Goal: Navigation & Orientation: Find specific page/section

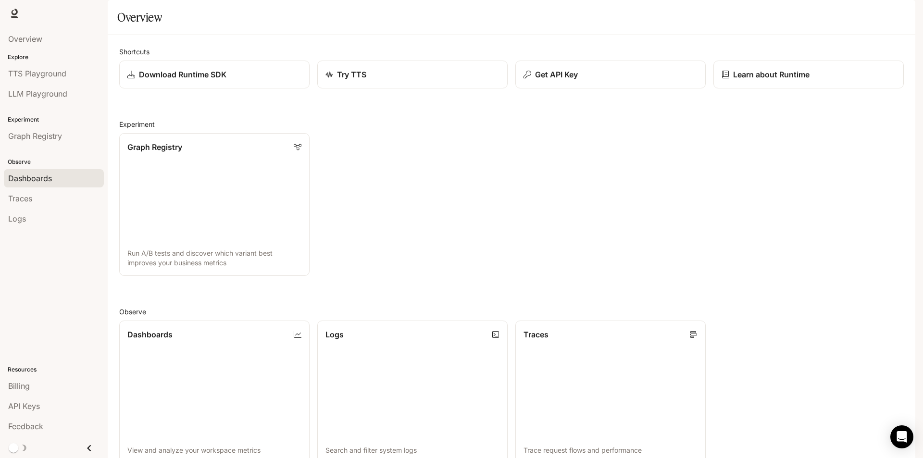
click at [33, 185] on link "Dashboards" at bounding box center [54, 178] width 100 height 18
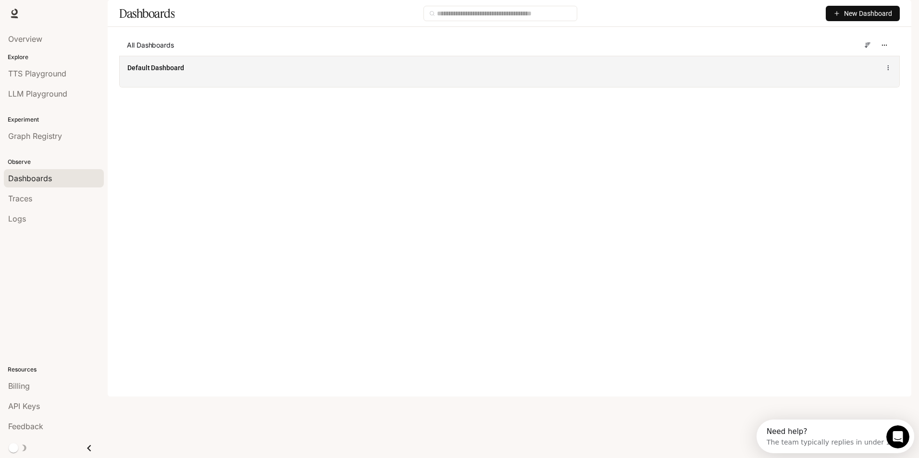
click at [153, 87] on div "Default Dashboard" at bounding box center [509, 71] width 779 height 31
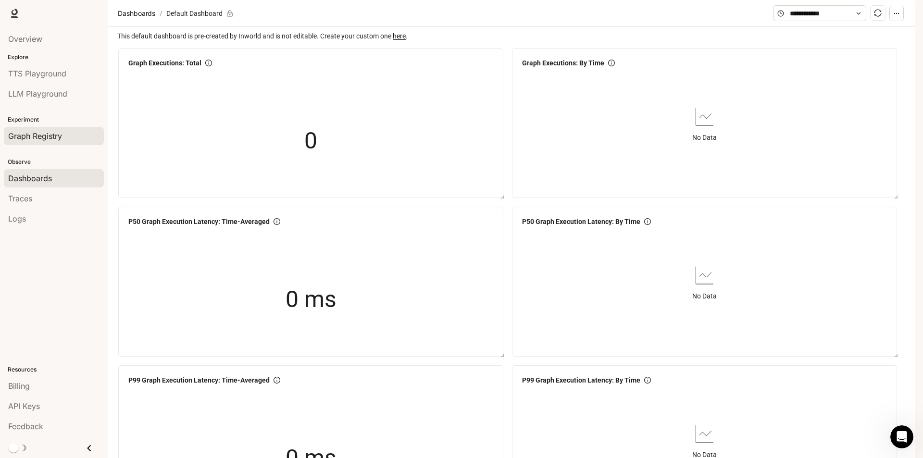
click at [55, 132] on span "Graph Registry" at bounding box center [35, 136] width 54 height 12
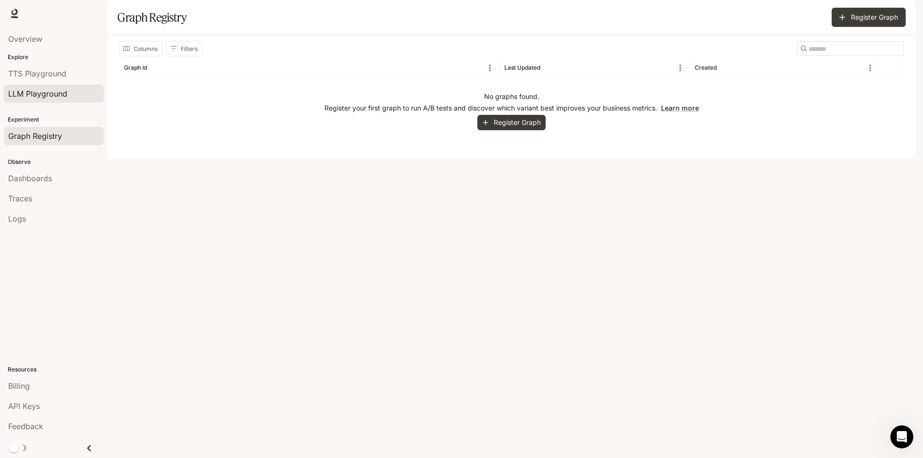
click at [52, 90] on span "LLM Playground" at bounding box center [37, 94] width 59 height 12
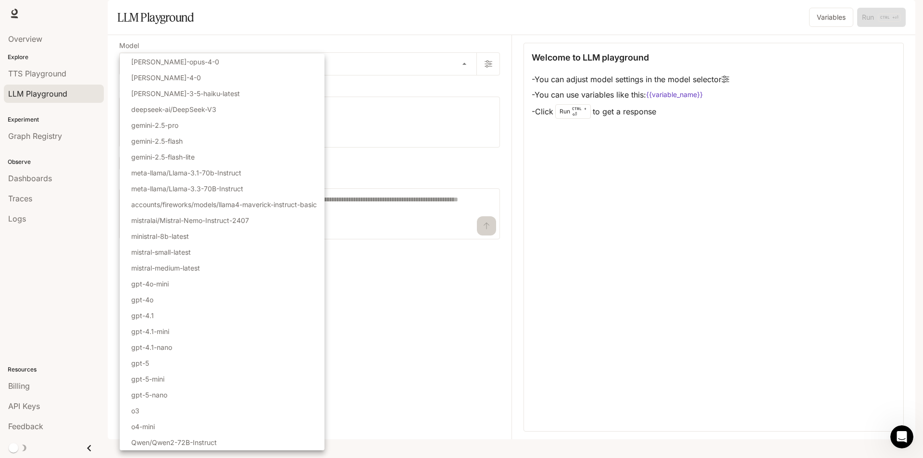
click at [228, 86] on body "Skip to main content Runtime Runtime Documentation Documentation Portal Overvie…" at bounding box center [461, 229] width 923 height 458
click at [593, 203] on div at bounding box center [461, 229] width 923 height 458
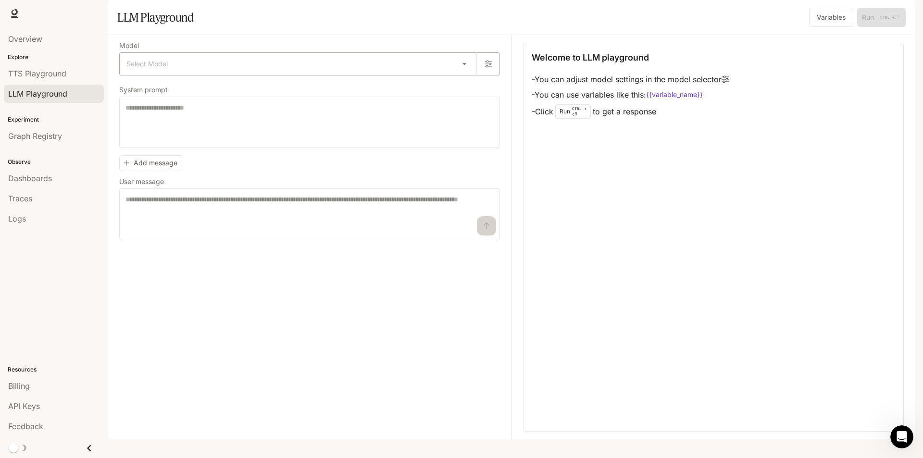
click at [180, 93] on body "Skip to main content Runtime Runtime Documentation Documentation Portal Overvie…" at bounding box center [461, 229] width 923 height 458
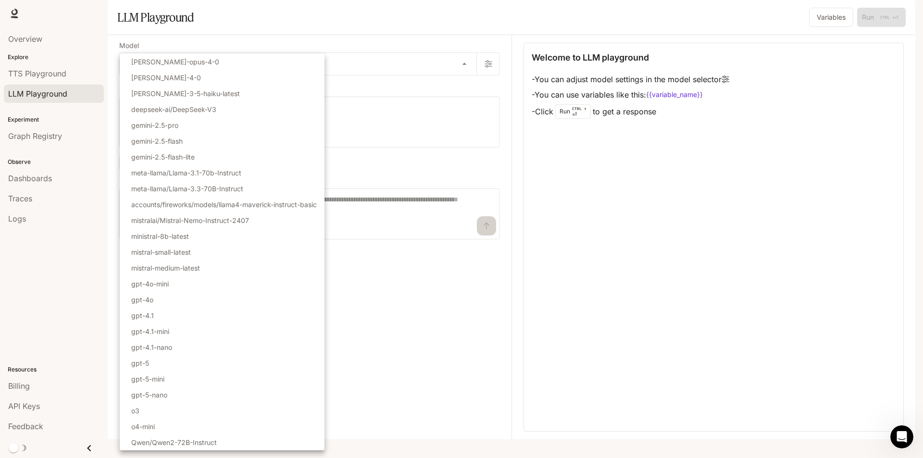
click at [644, 217] on div at bounding box center [461, 229] width 923 height 458
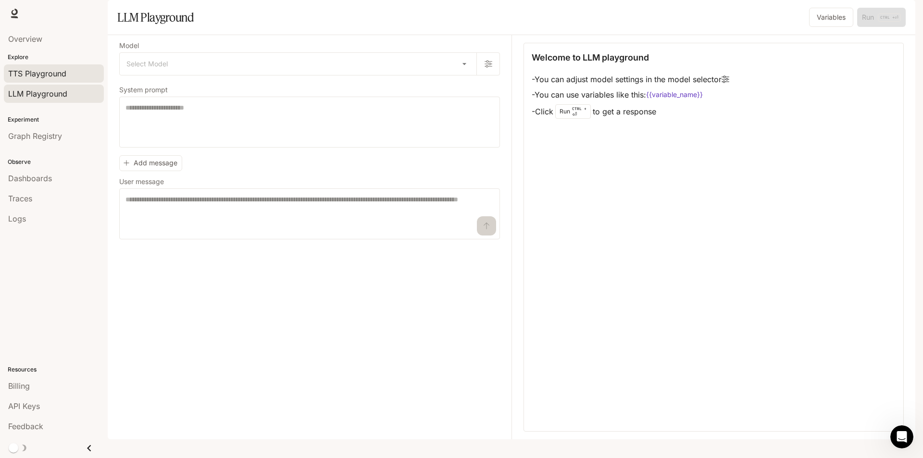
click at [65, 69] on span "TTS Playground" at bounding box center [37, 74] width 58 height 12
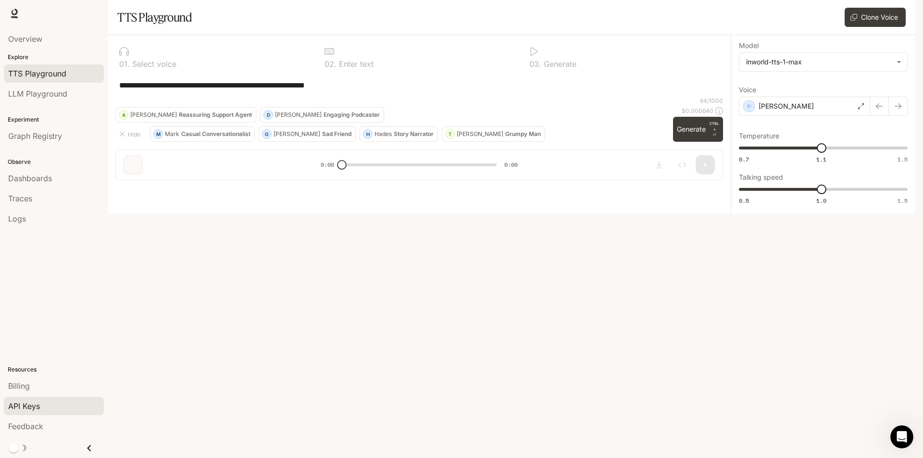
click at [34, 412] on link "API Keys" at bounding box center [54, 406] width 100 height 18
